Goal: Information Seeking & Learning: Learn about a topic

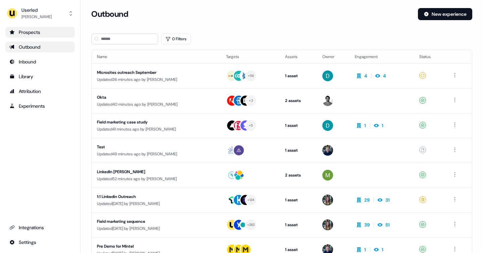
click at [27, 30] on div "Prospects" at bounding box center [39, 32] width 61 height 7
click at [28, 78] on div "Library" at bounding box center [39, 76] width 61 height 7
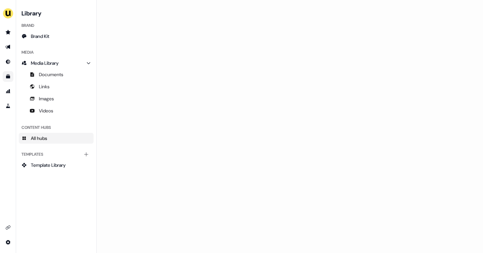
click at [47, 136] on span "All hubs" at bounding box center [39, 138] width 16 height 7
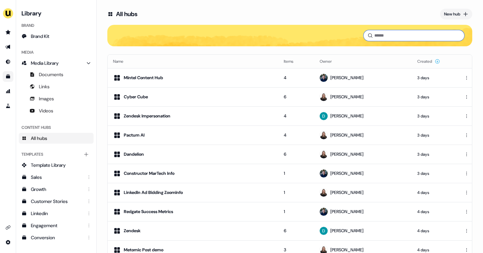
click at [383, 35] on input at bounding box center [413, 35] width 101 height 11
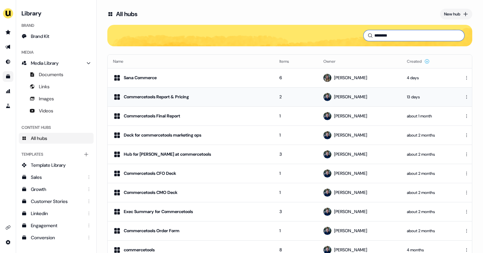
type input "********"
click at [216, 101] on td "Commercetools Report & Pricing" at bounding box center [191, 96] width 166 height 19
click at [189, 94] on div "Commercetools Report & Pricing" at bounding box center [156, 96] width 65 height 7
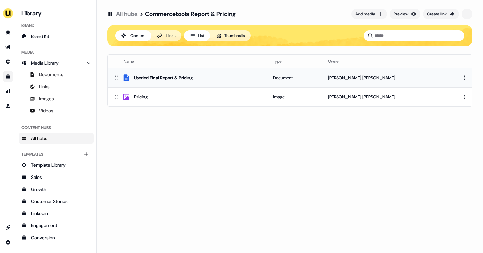
click at [174, 75] on div "Userled Final Report & Pricing" at bounding box center [163, 77] width 59 height 7
click at [188, 80] on div "Userled Final Report & Pricing" at bounding box center [163, 77] width 59 height 7
click at [407, 14] on button "Preview" at bounding box center [404, 14] width 30 height 11
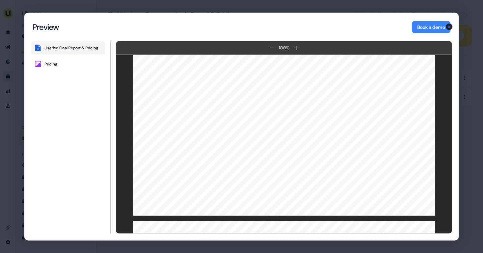
scroll to position [1531, 0]
